Goal: Use online tool/utility

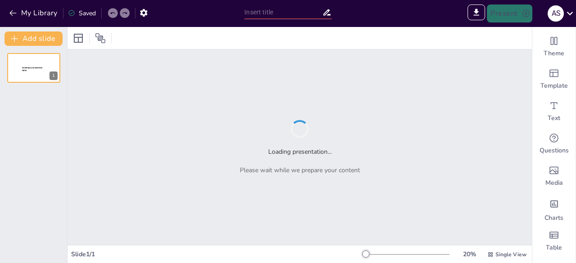
type input "Federalismo Espacial: Un Enfoque Provincial en la Política Espacial [GEOGRAPHIC…"
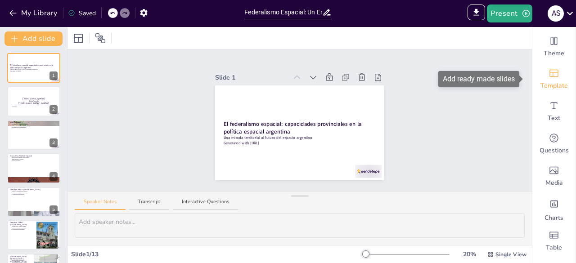
click at [549, 78] on icon "Add ready made slides" at bounding box center [554, 73] width 11 height 11
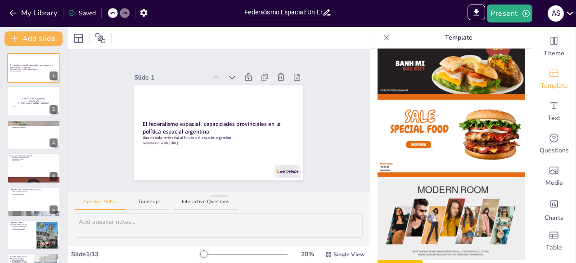
scroll to position [135, 0]
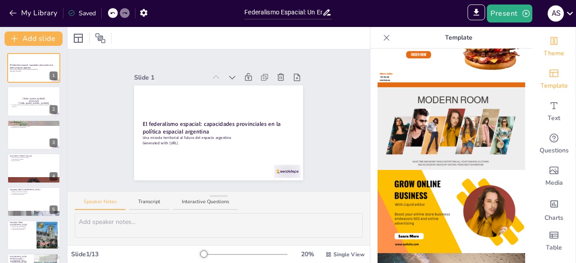
click at [553, 36] on div "Theme" at bounding box center [554, 47] width 43 height 32
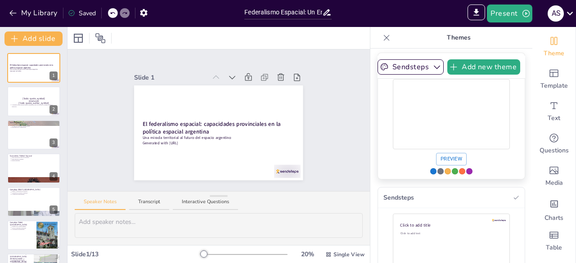
scroll to position [0, 0]
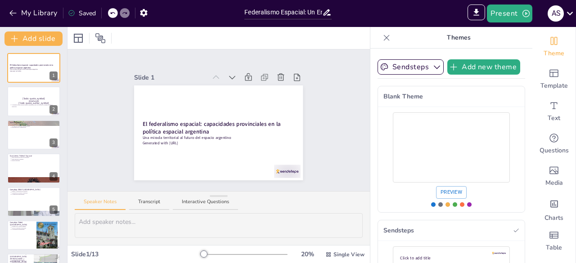
click at [457, 68] on button "Add new theme" at bounding box center [484, 66] width 73 height 15
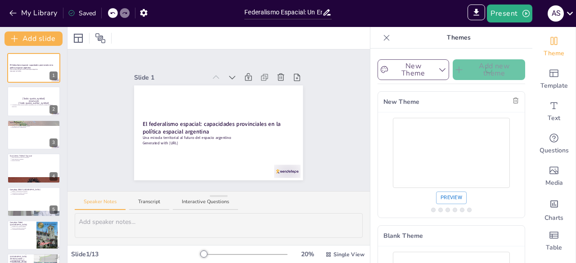
click at [416, 68] on button "New Theme" at bounding box center [414, 69] width 72 height 21
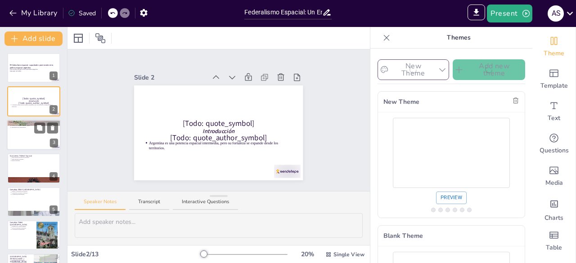
click at [26, 133] on div at bounding box center [34, 135] width 54 height 31
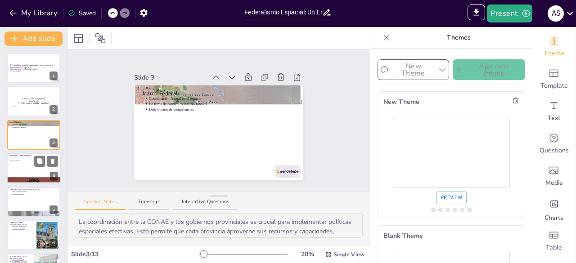
click at [28, 171] on div at bounding box center [34, 168] width 54 height 31
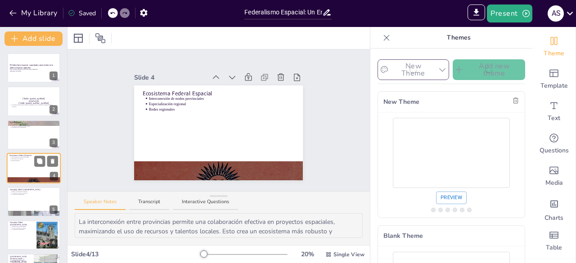
scroll to position [14, 0]
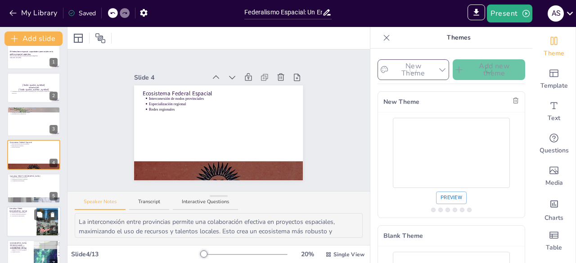
click at [31, 189] on div at bounding box center [33, 189] width 53 height 30
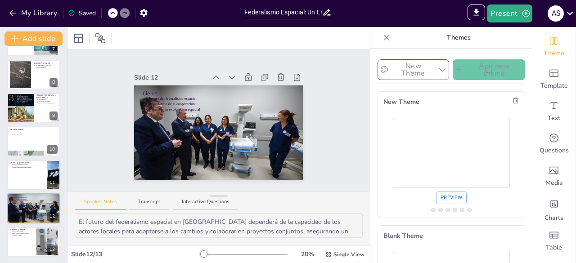
scroll to position [228, 0]
click at [19, 241] on div at bounding box center [34, 241] width 54 height 31
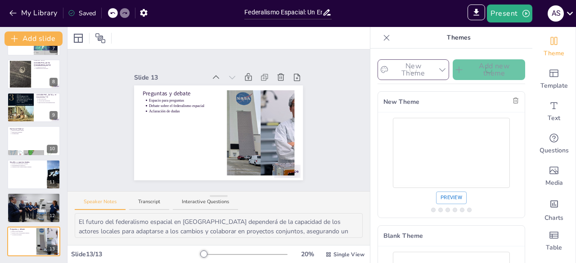
type textarea "Invitar a la audiencia a participar en el debate es fundamental para fomentar u…"
